Goal: Task Accomplishment & Management: Use online tool/utility

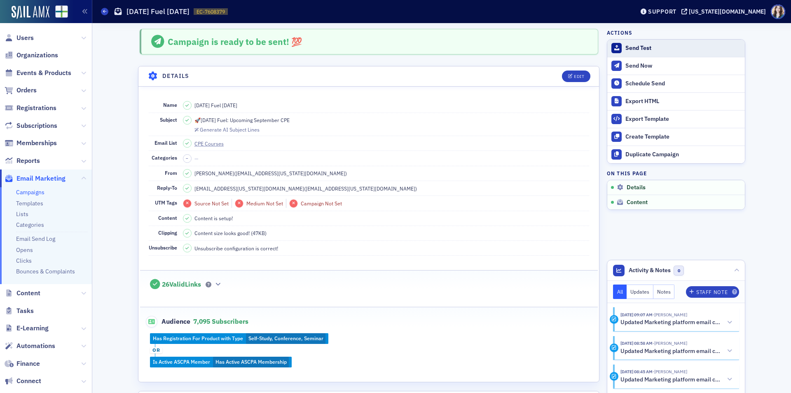
click at [654, 47] on div "Send Test" at bounding box center [683, 48] width 115 height 7
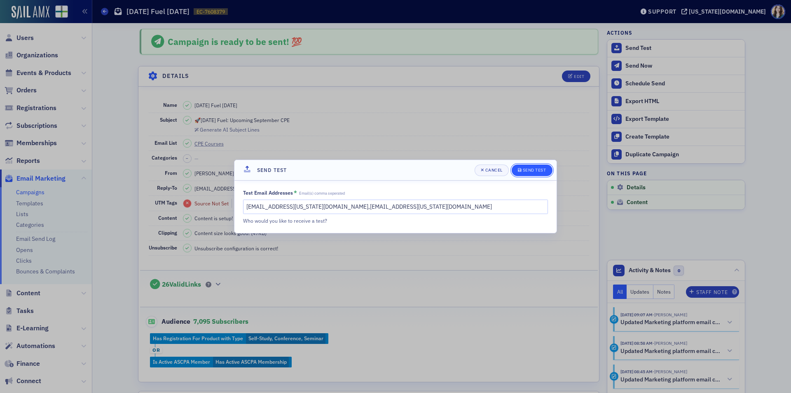
click at [536, 173] on span "Send Test" at bounding box center [532, 170] width 28 height 7
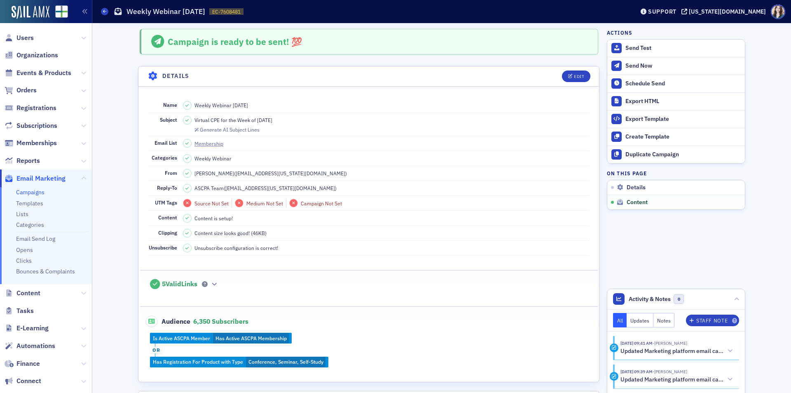
scroll to position [409, 0]
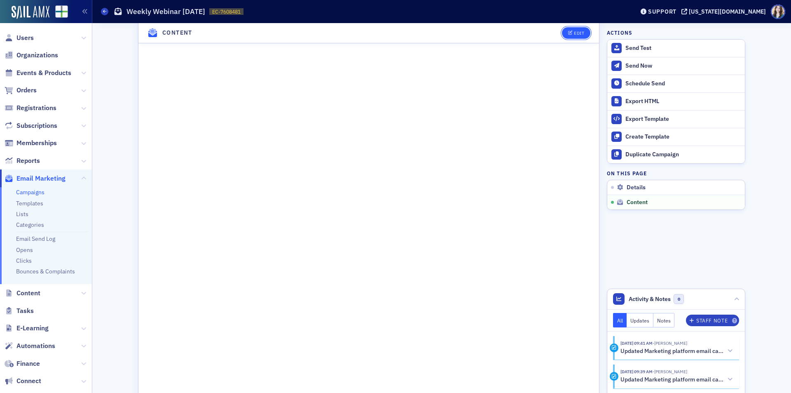
click at [577, 35] on div "Edit" at bounding box center [579, 33] width 10 height 5
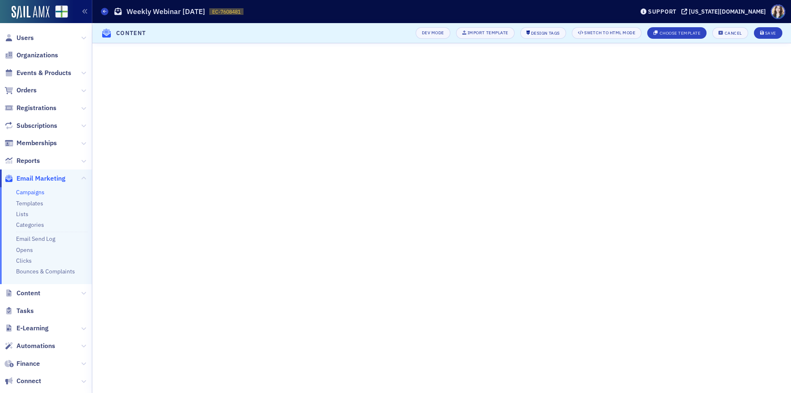
scroll to position [4, 0]
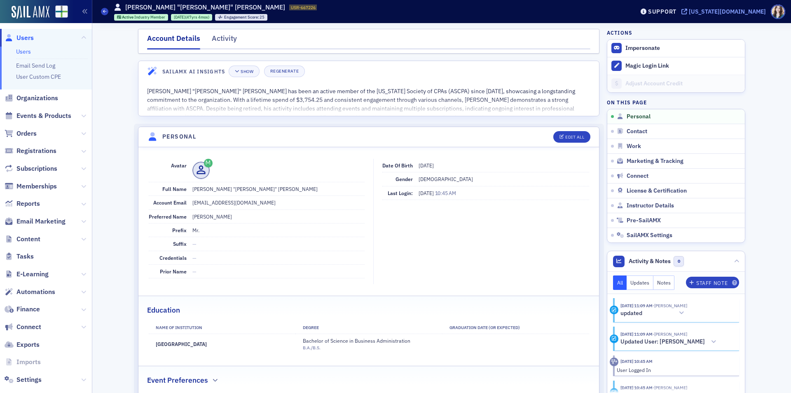
click at [736, 10] on div "[US_STATE][DOMAIN_NAME]" at bounding box center [727, 11] width 77 height 7
